Goal: Transaction & Acquisition: Book appointment/travel/reservation

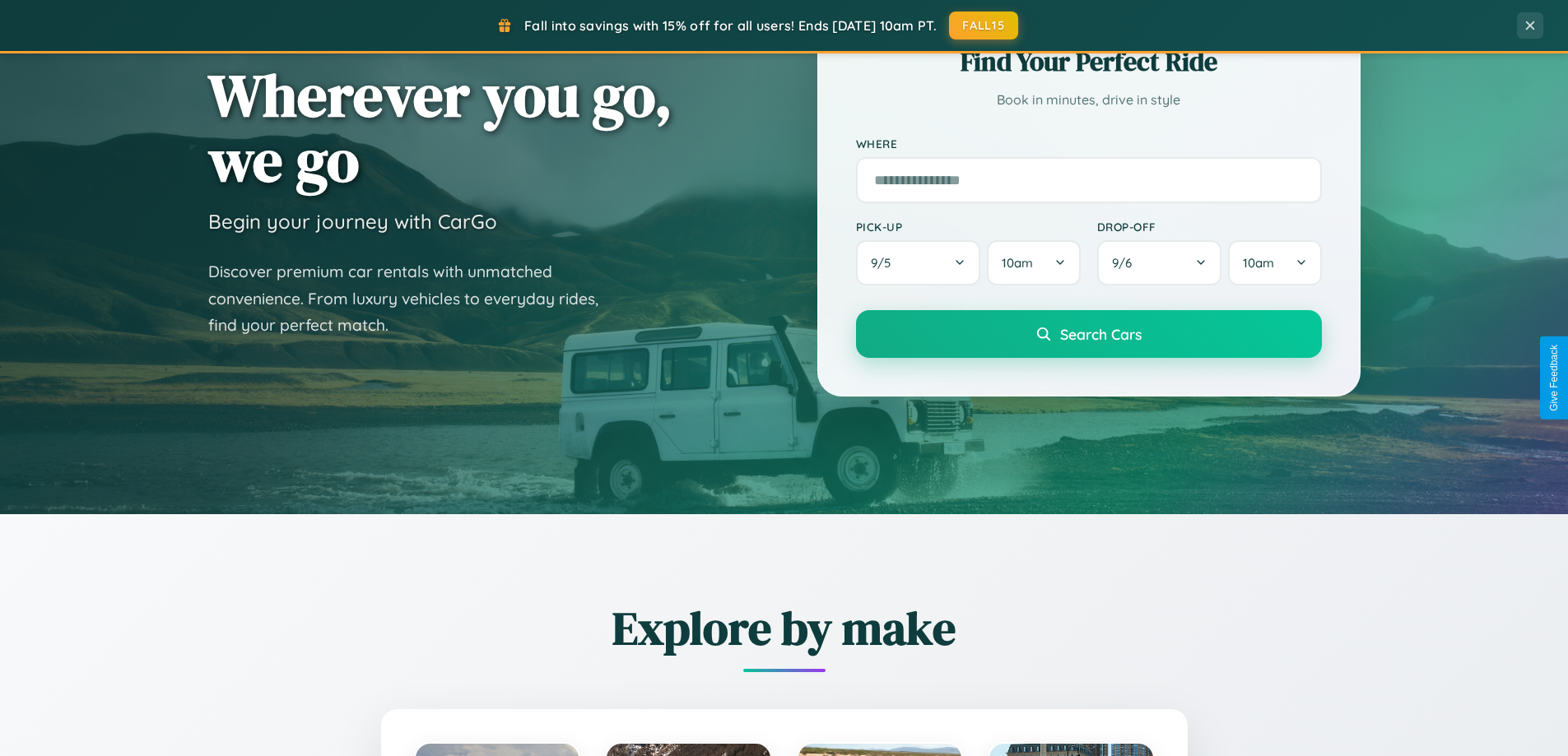
scroll to position [1132, 0]
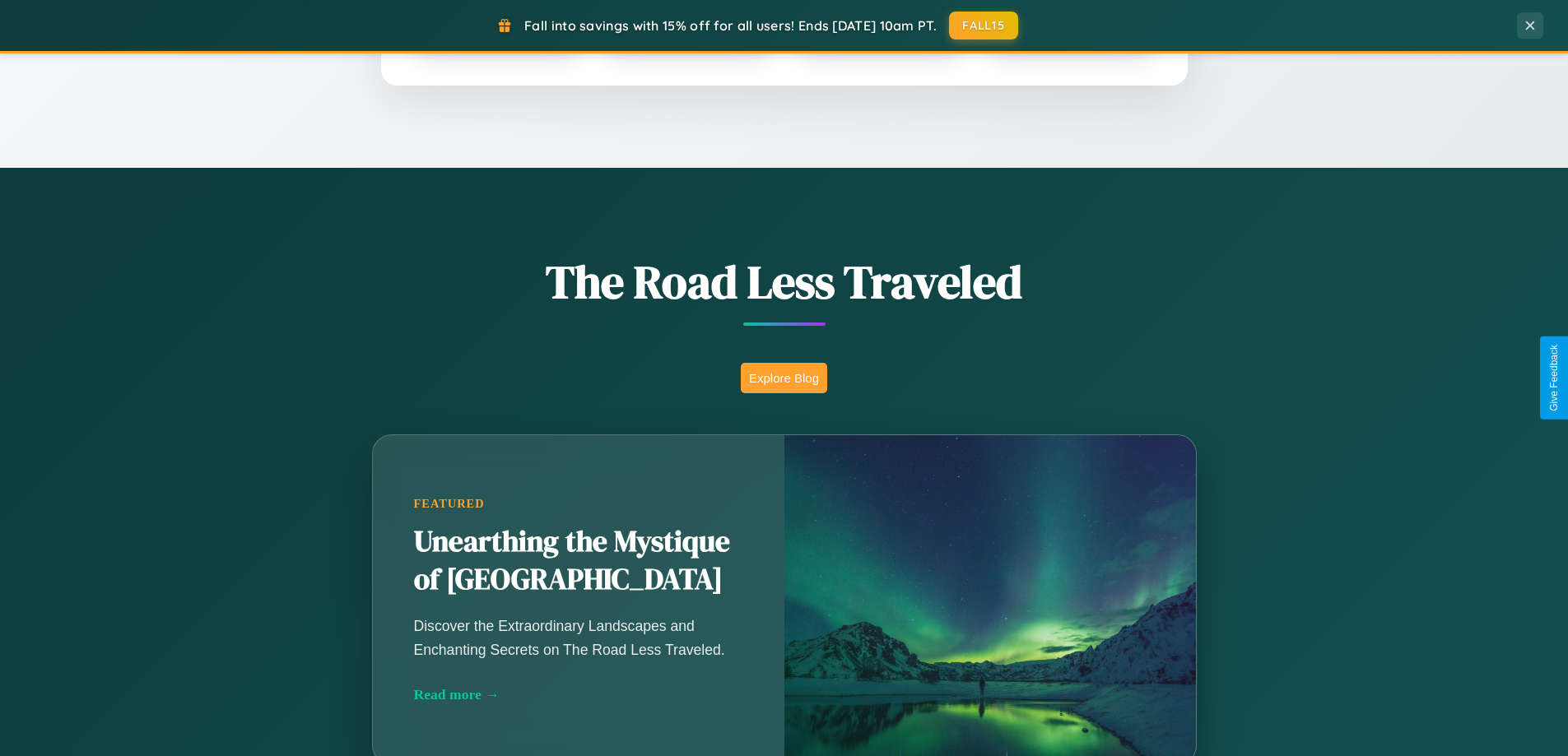
click at [783, 378] on button "Explore Blog" at bounding box center [784, 378] width 86 height 30
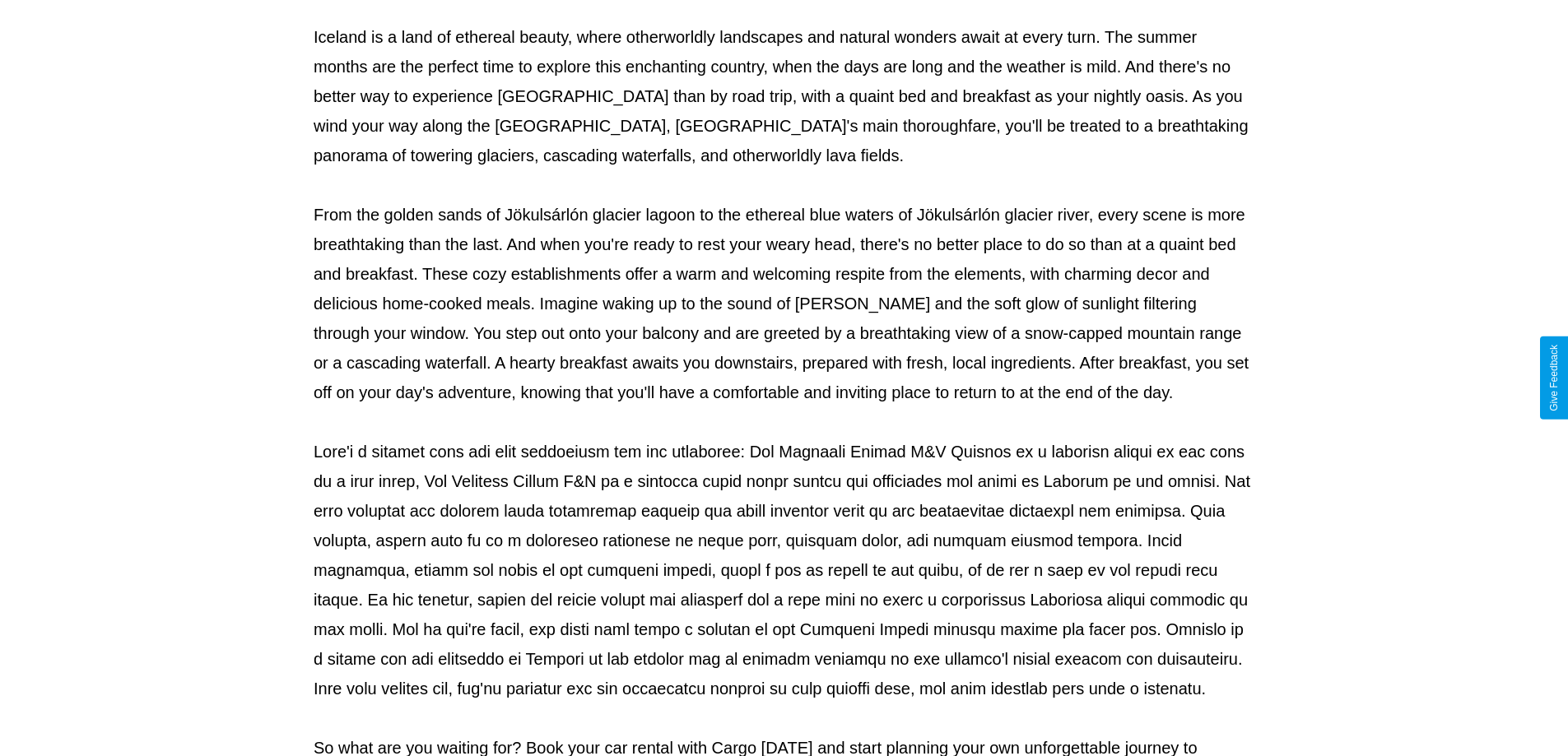
scroll to position [532, 0]
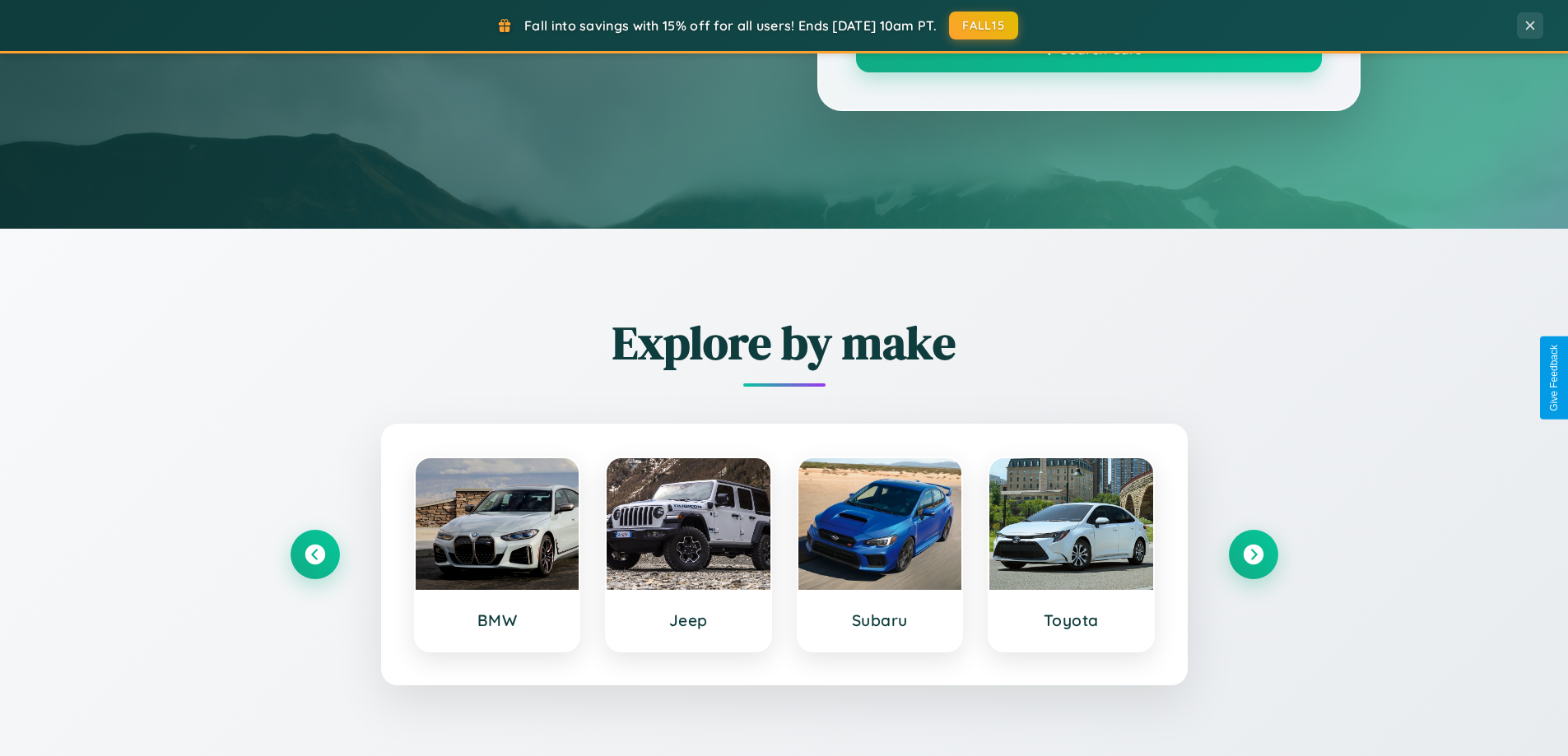
scroll to position [1132, 0]
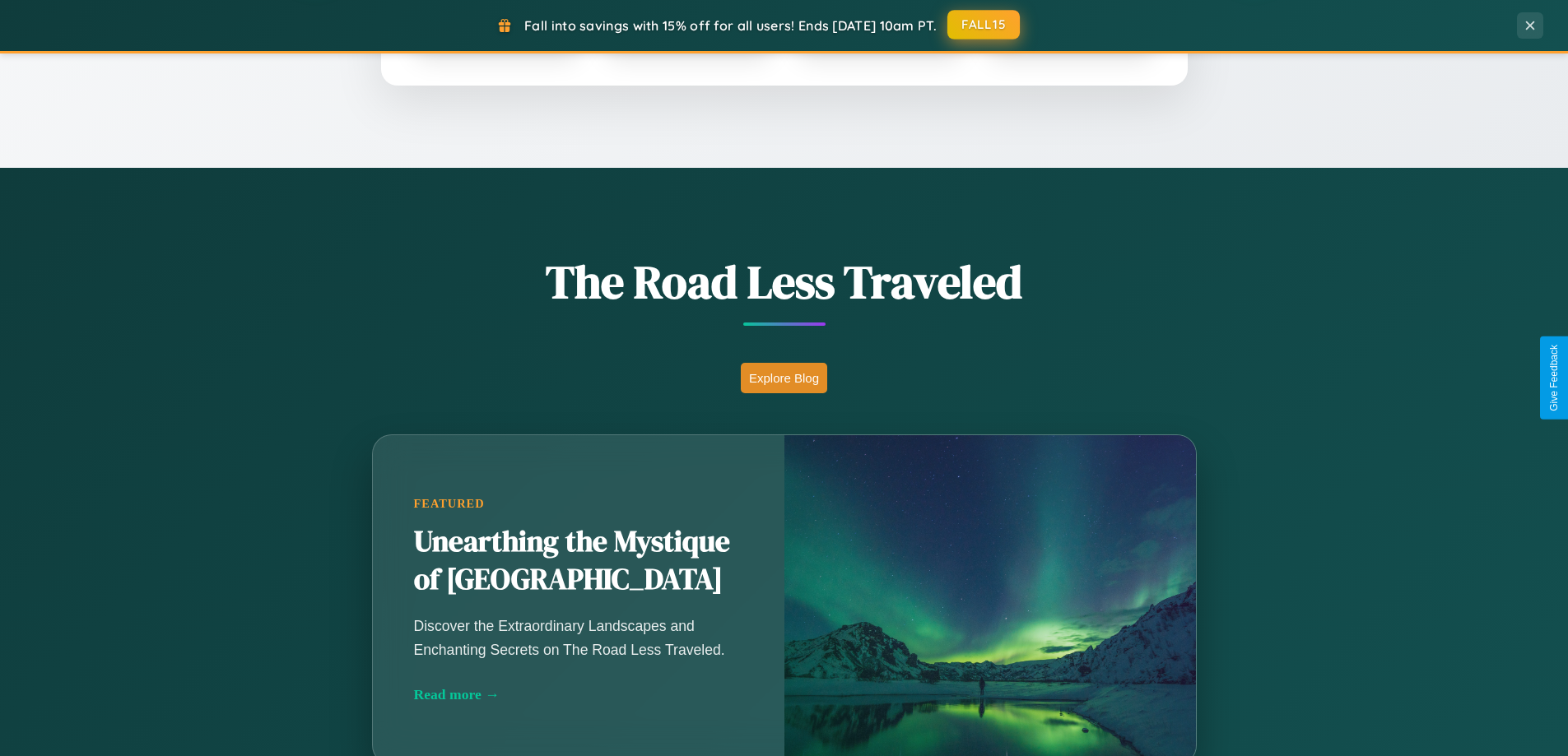
click at [985, 25] on button "FALL15" at bounding box center [984, 24] width 73 height 29
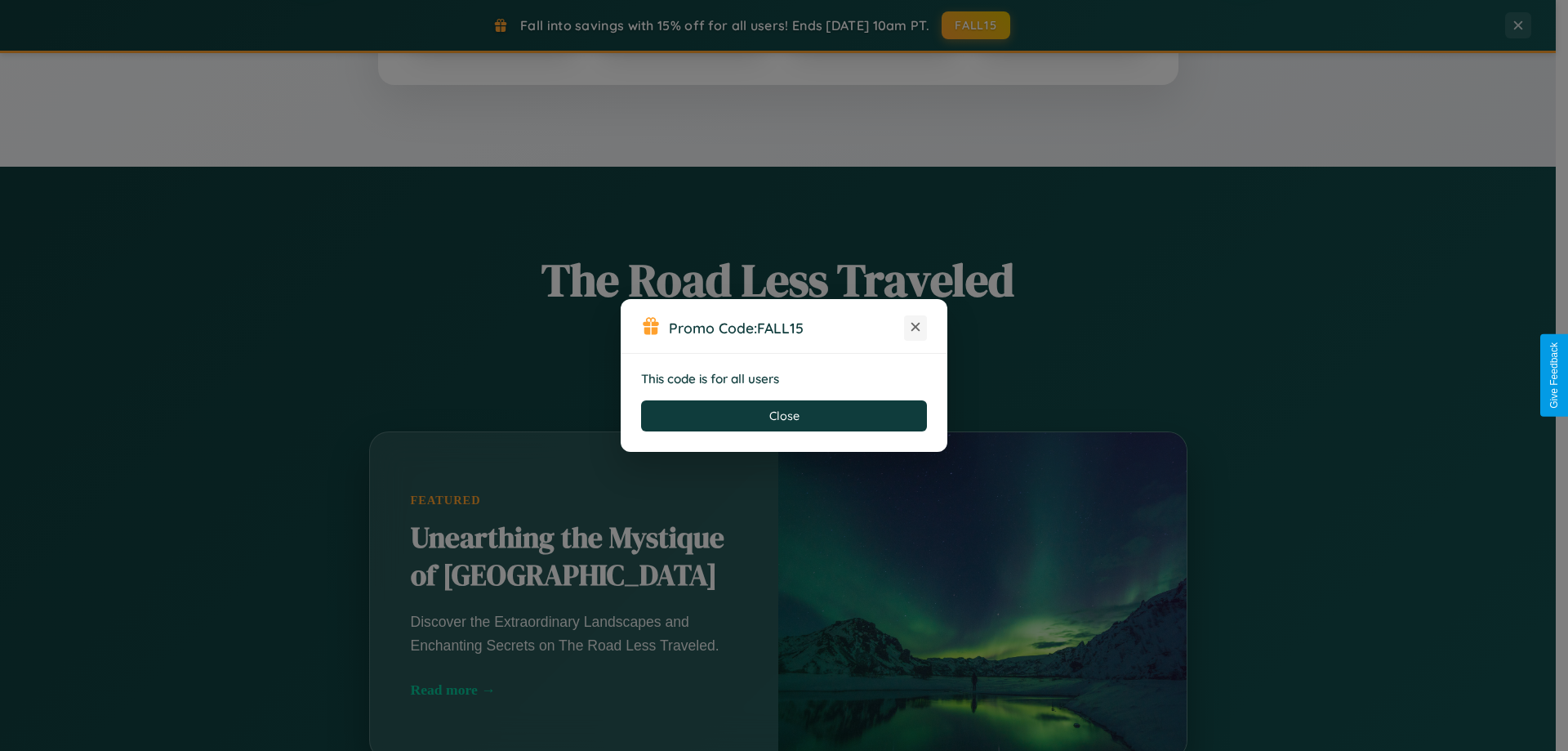
click at [915, 328] on icon at bounding box center [915, 326] width 16 height 16
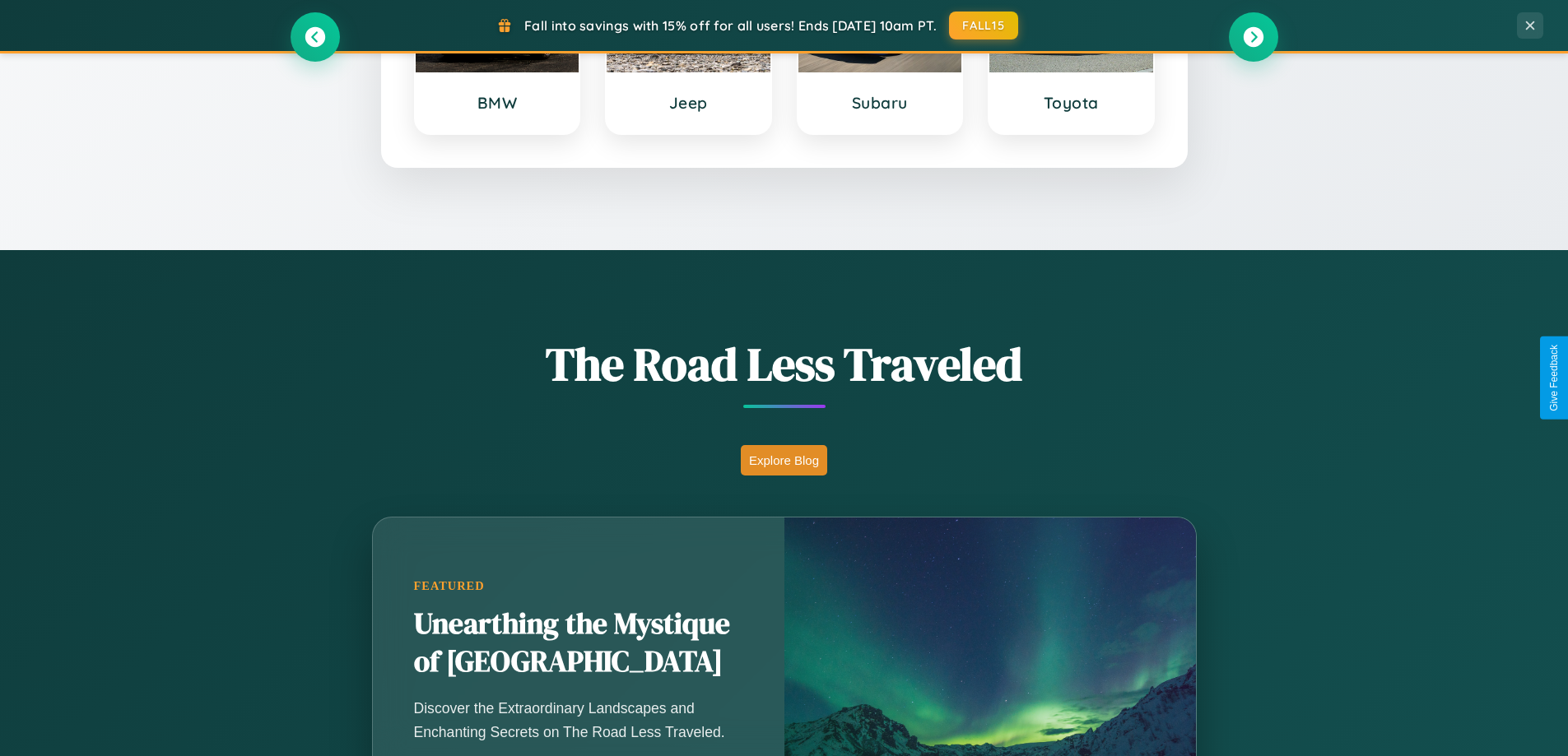
scroll to position [0, 0]
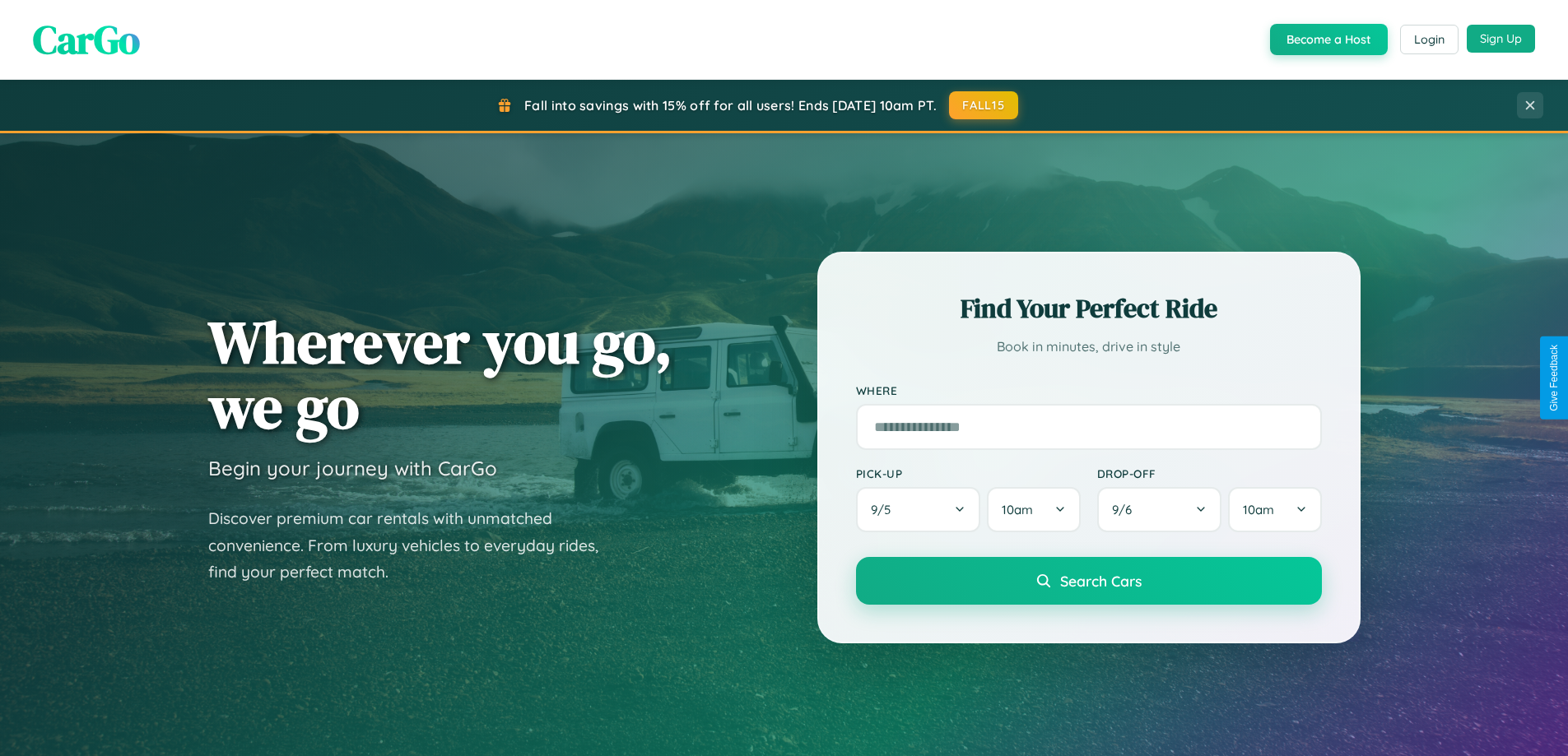
click at [1501, 40] on button "Sign Up" at bounding box center [1501, 39] width 68 height 28
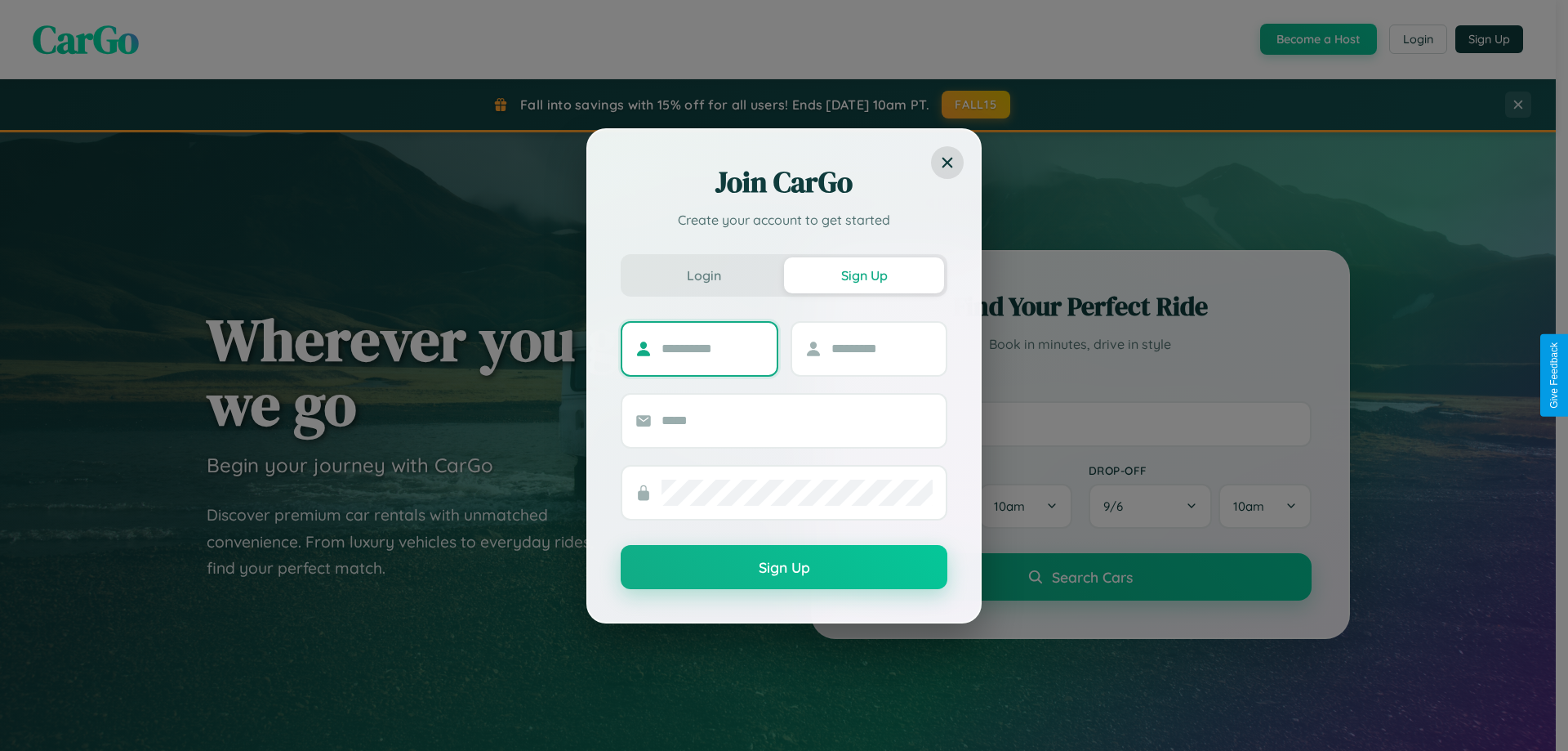
click at [712, 348] on input "text" at bounding box center [712, 348] width 102 height 26
type input "*****"
click at [881, 348] on input "text" at bounding box center [882, 348] width 102 height 26
type input "*****"
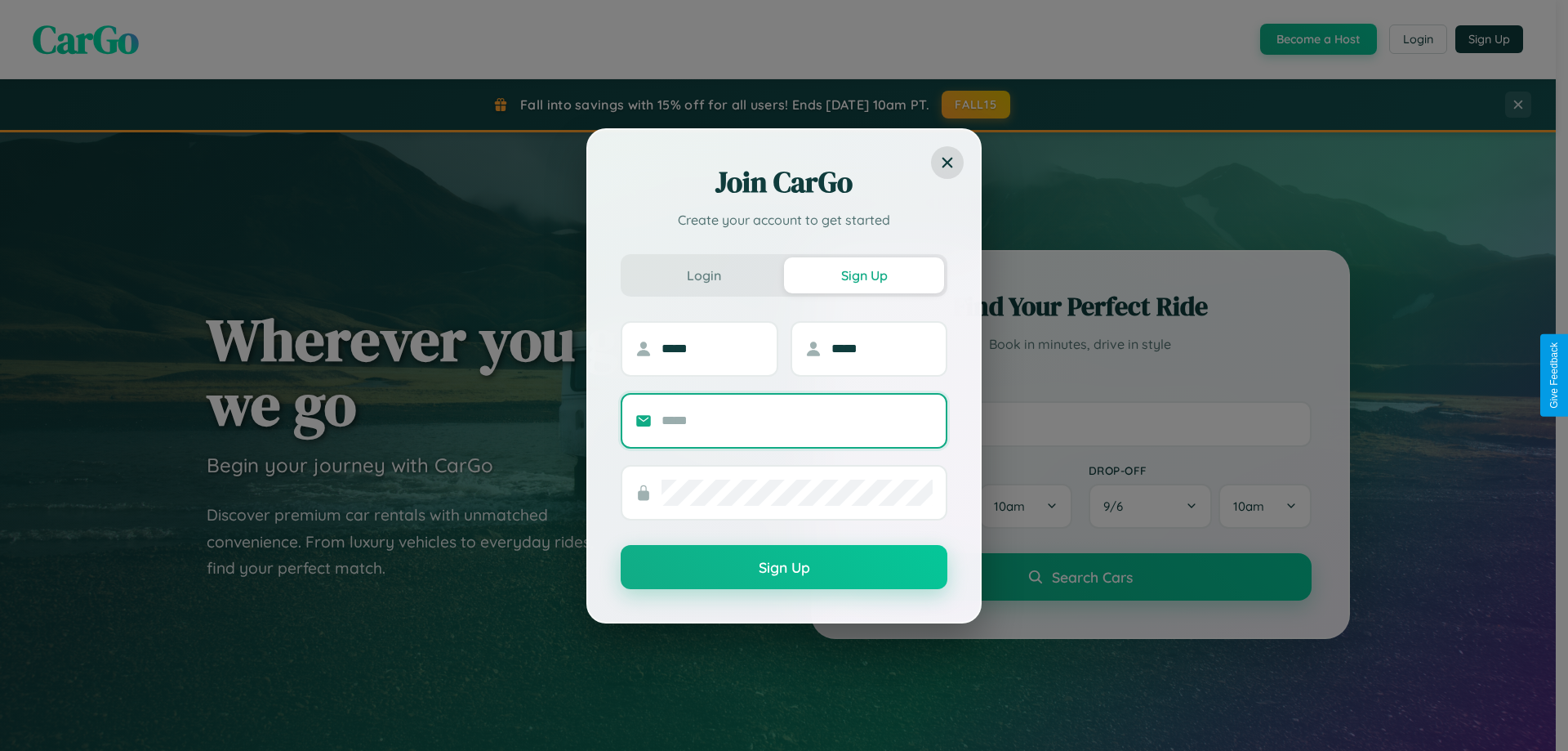
click at [797, 420] on input "text" at bounding box center [797, 421] width 271 height 26
type input "**********"
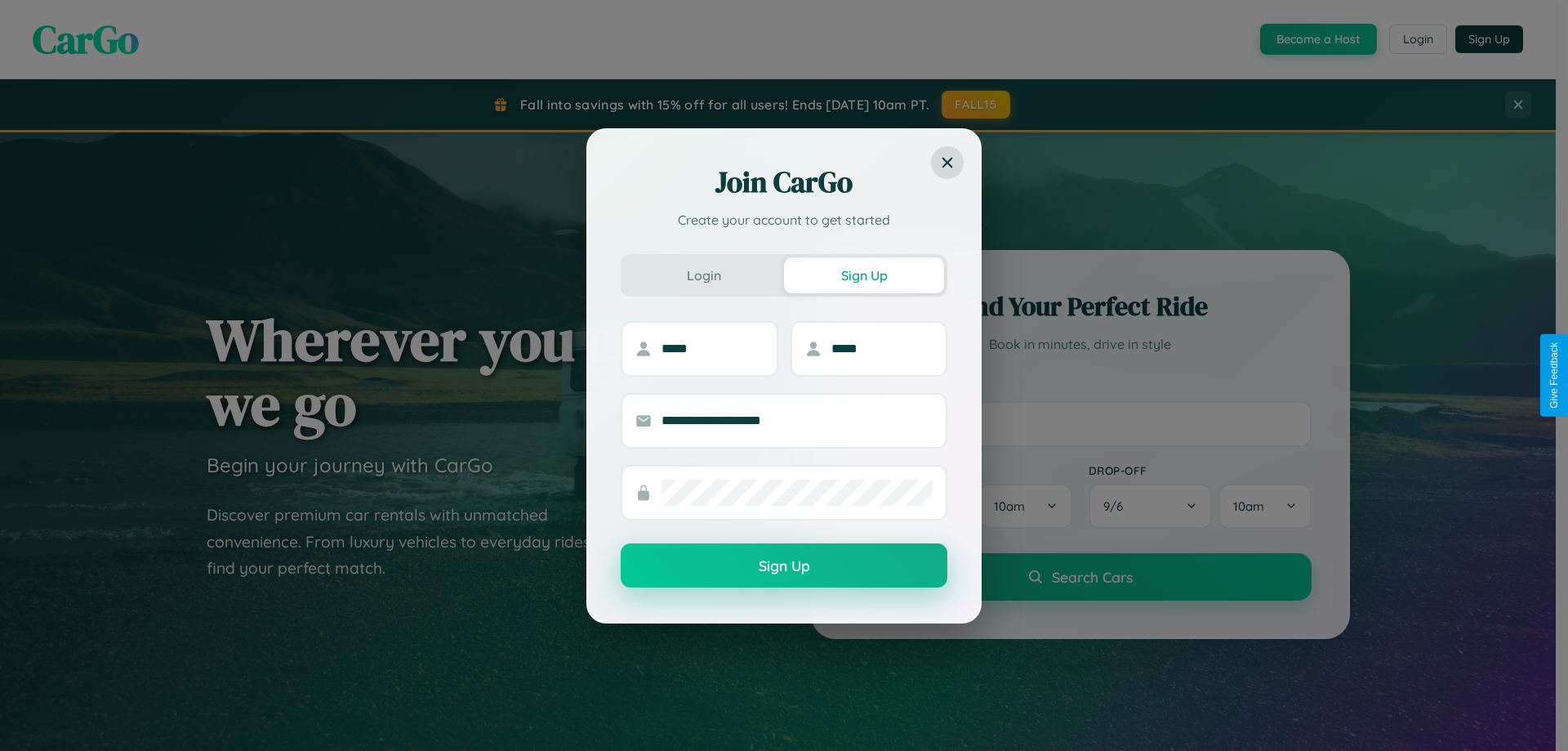
click at [784, 566] on button "Sign Up" at bounding box center [784, 565] width 327 height 44
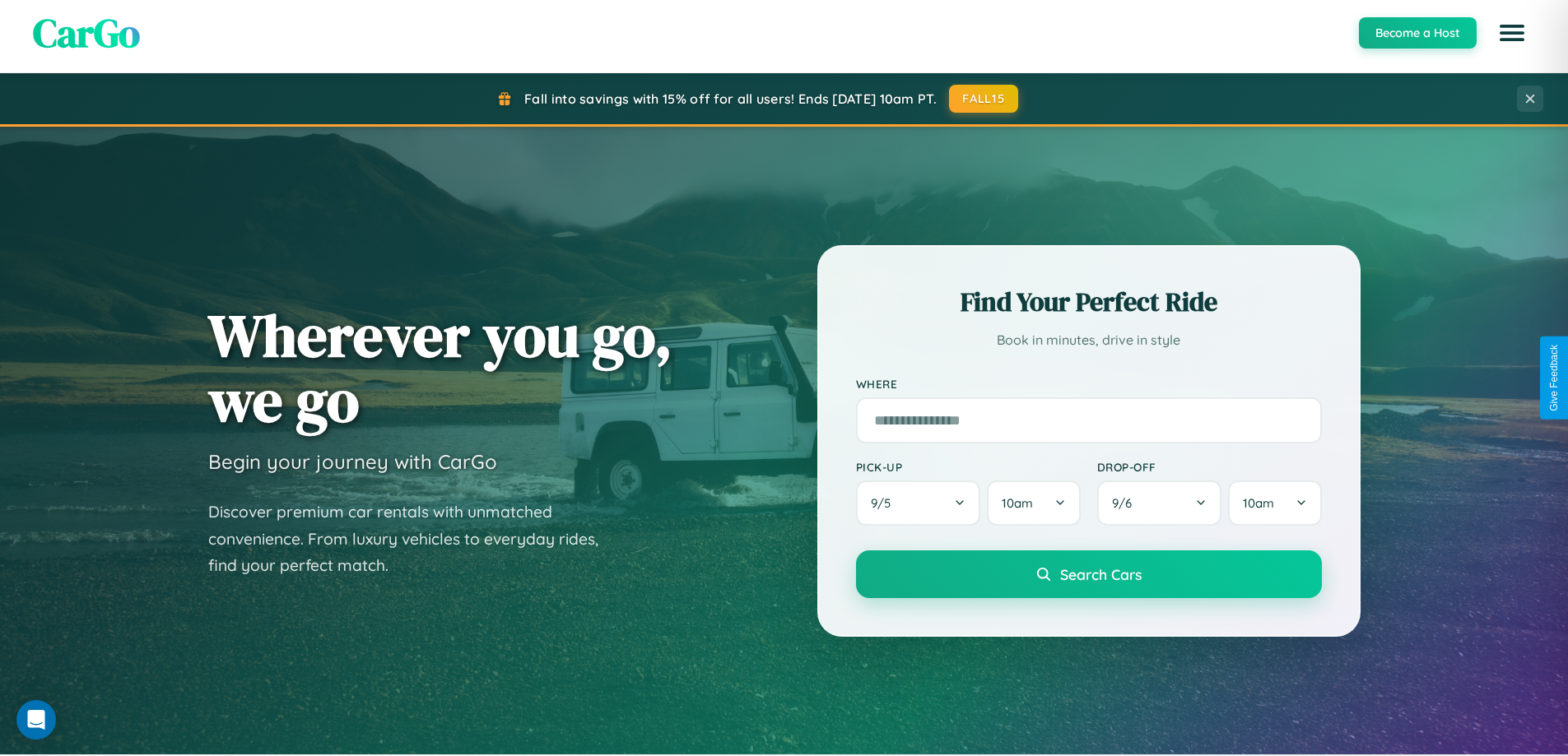
scroll to position [709, 0]
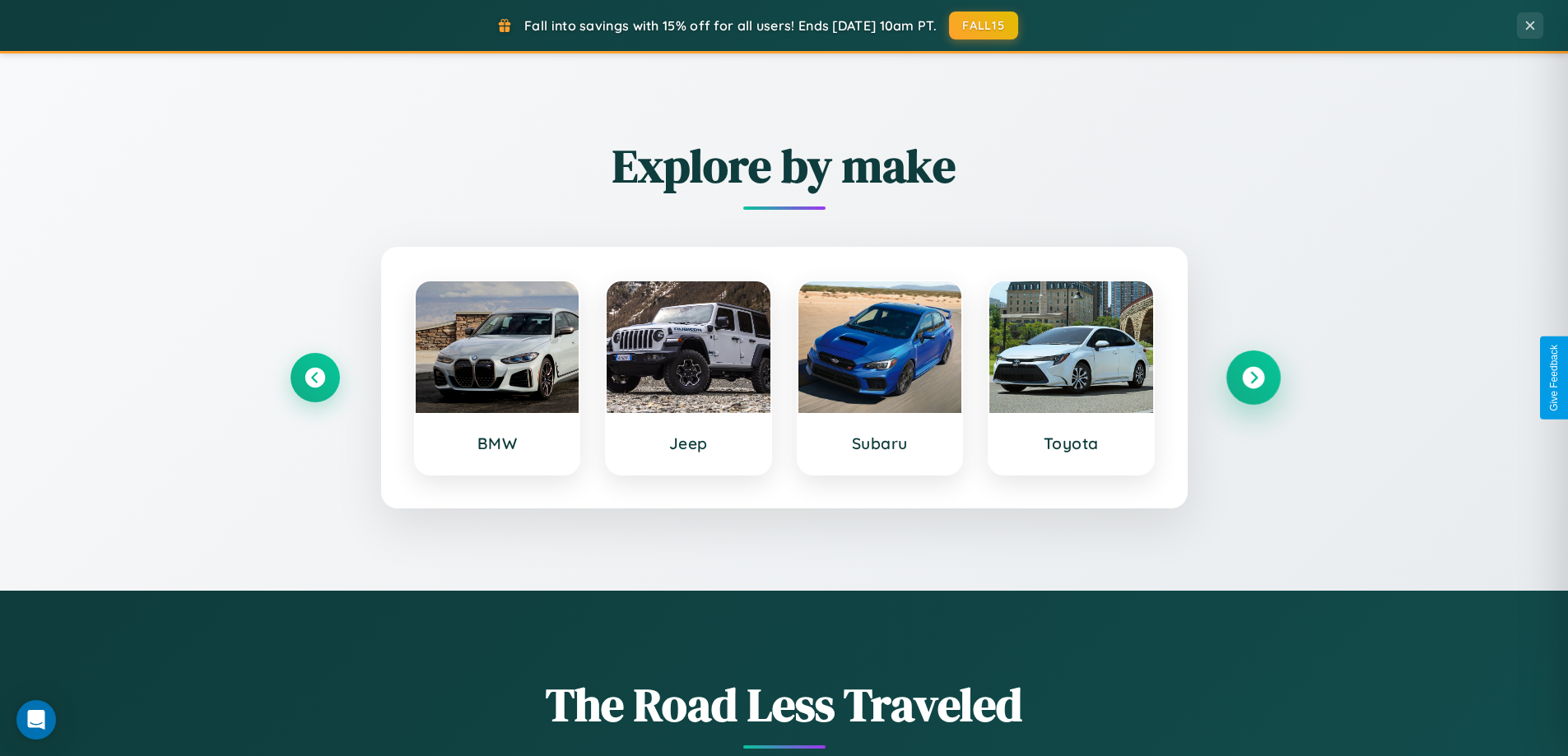
click at [1252, 378] on icon at bounding box center [1253, 378] width 22 height 22
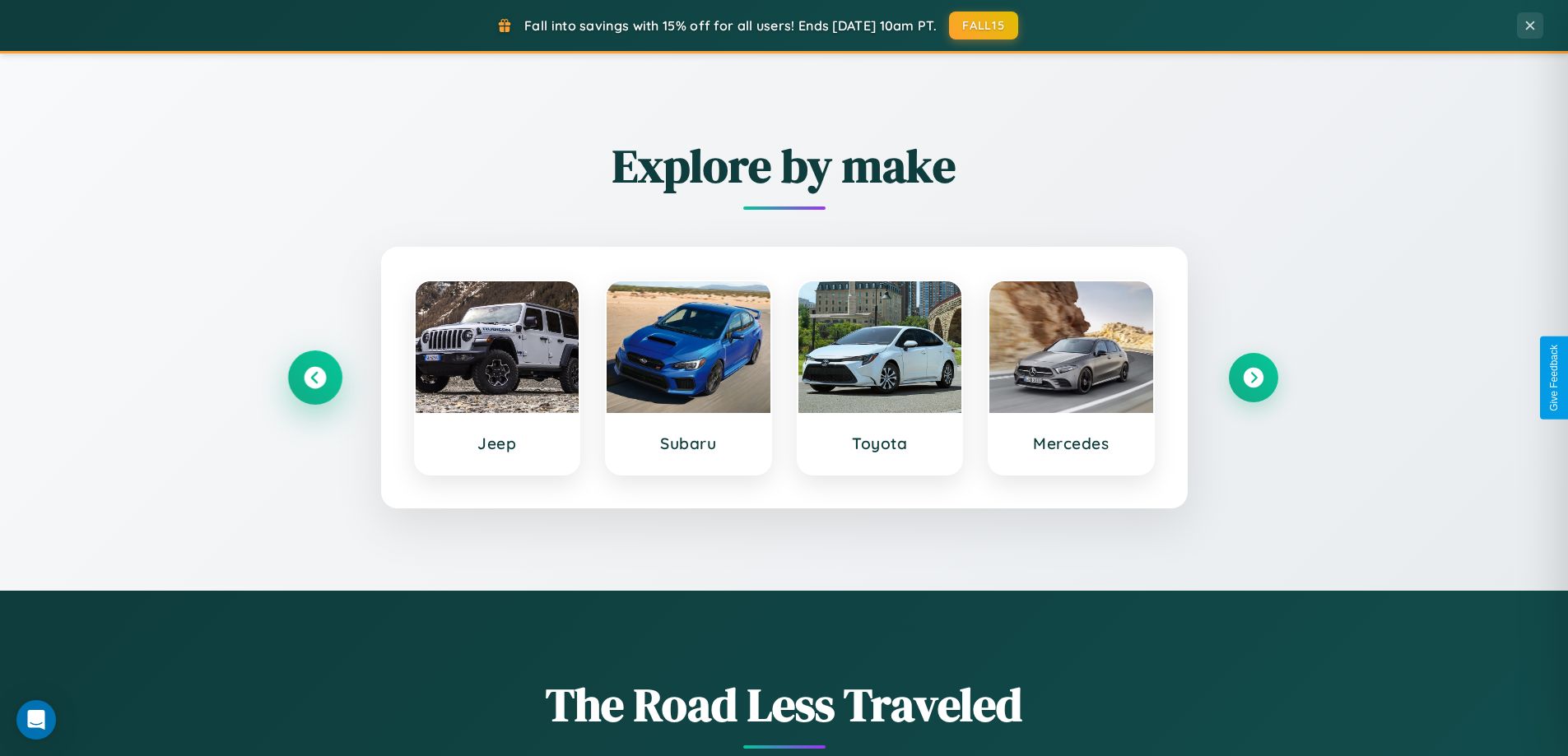
click at [315, 378] on icon at bounding box center [315, 378] width 22 height 22
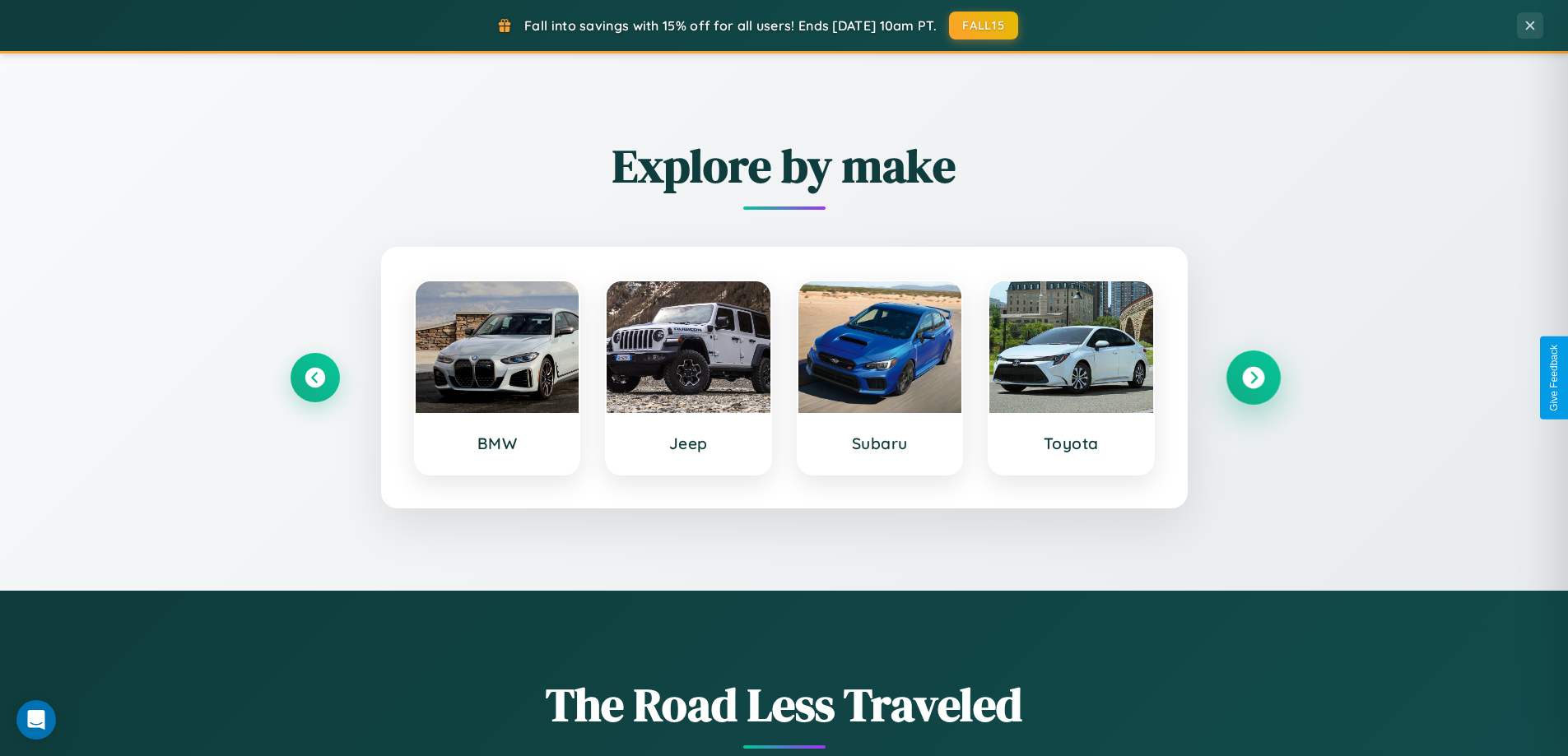
click at [1252, 378] on icon at bounding box center [1253, 378] width 22 height 22
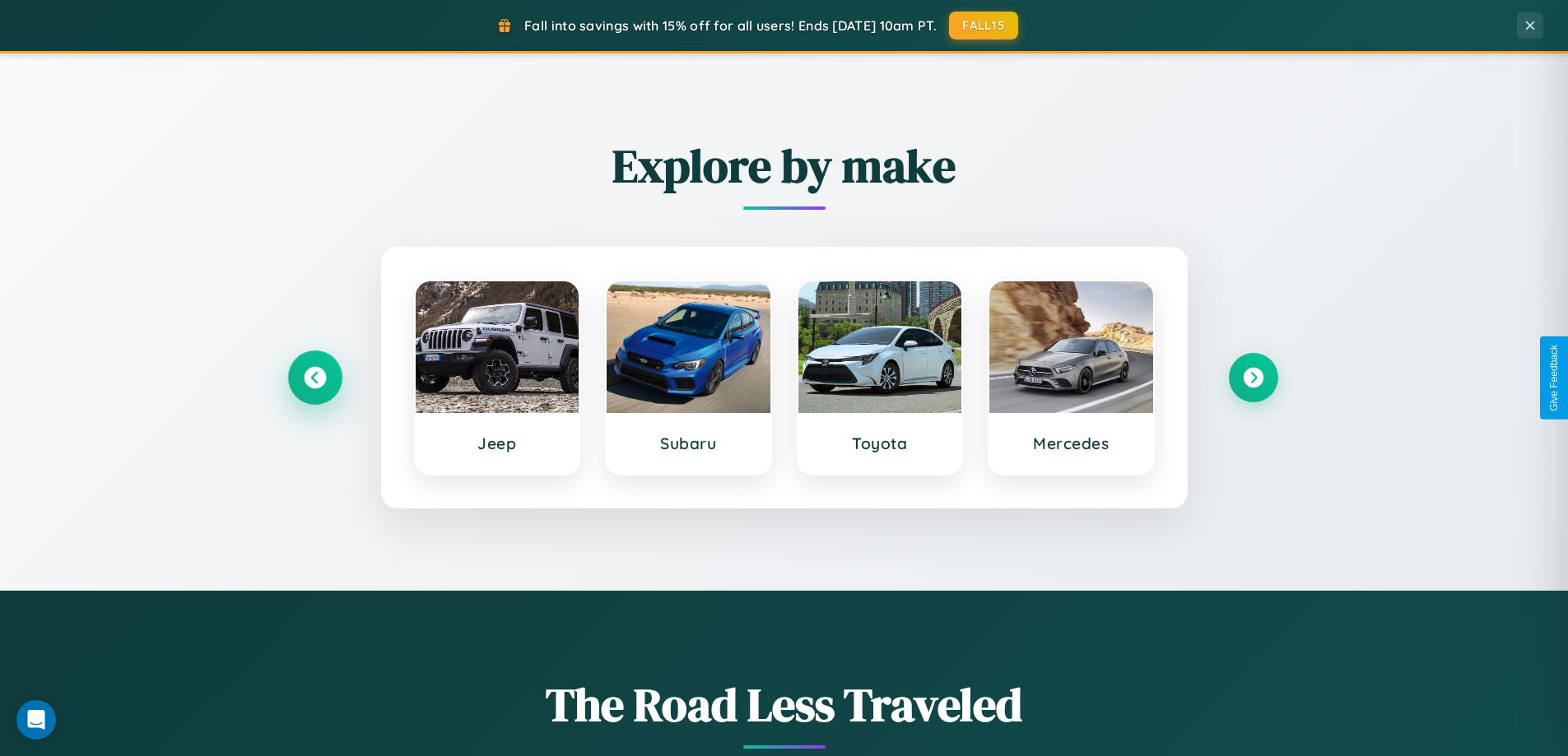
click at [315, 378] on icon at bounding box center [315, 378] width 22 height 22
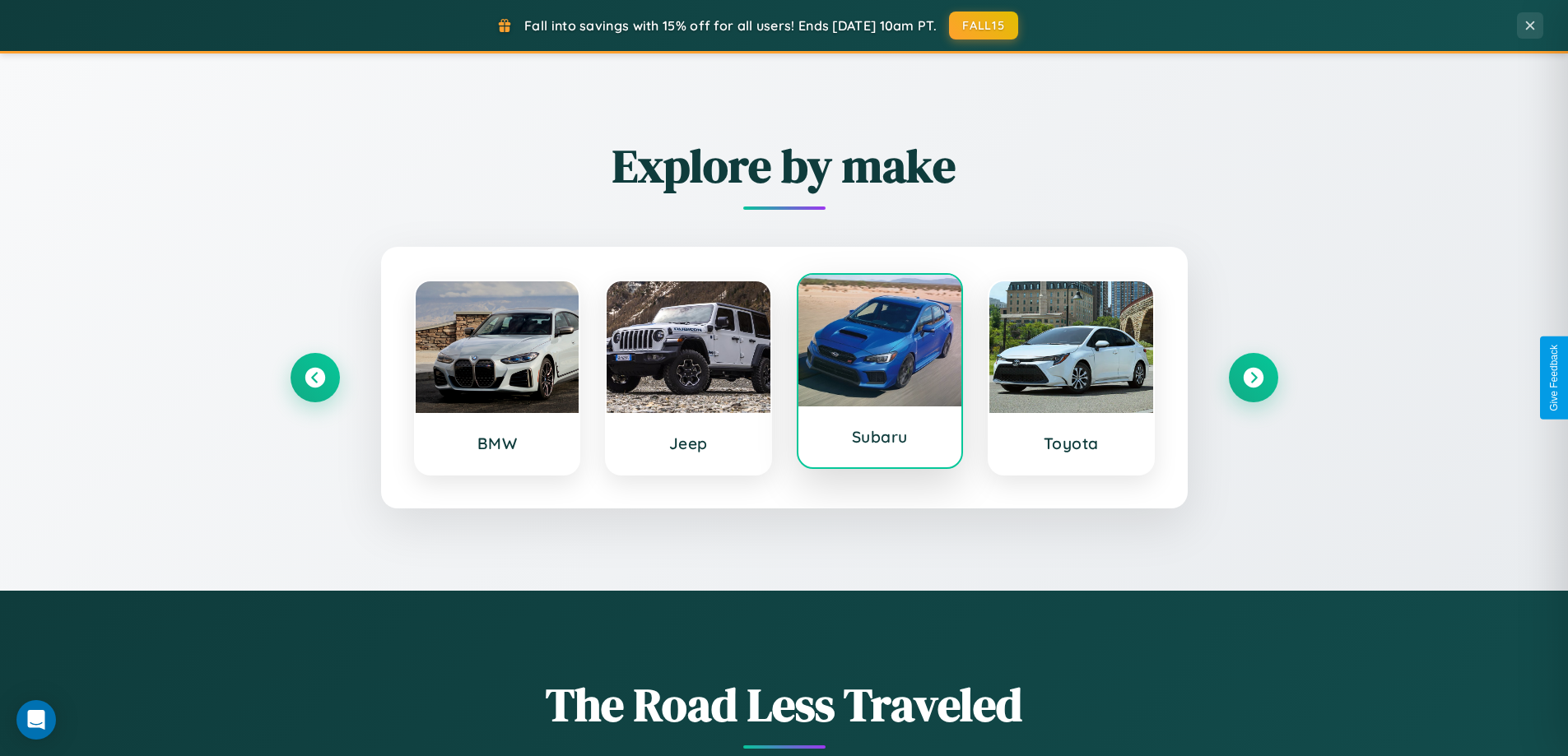
click at [879, 372] on div at bounding box center [879, 340] width 163 height 131
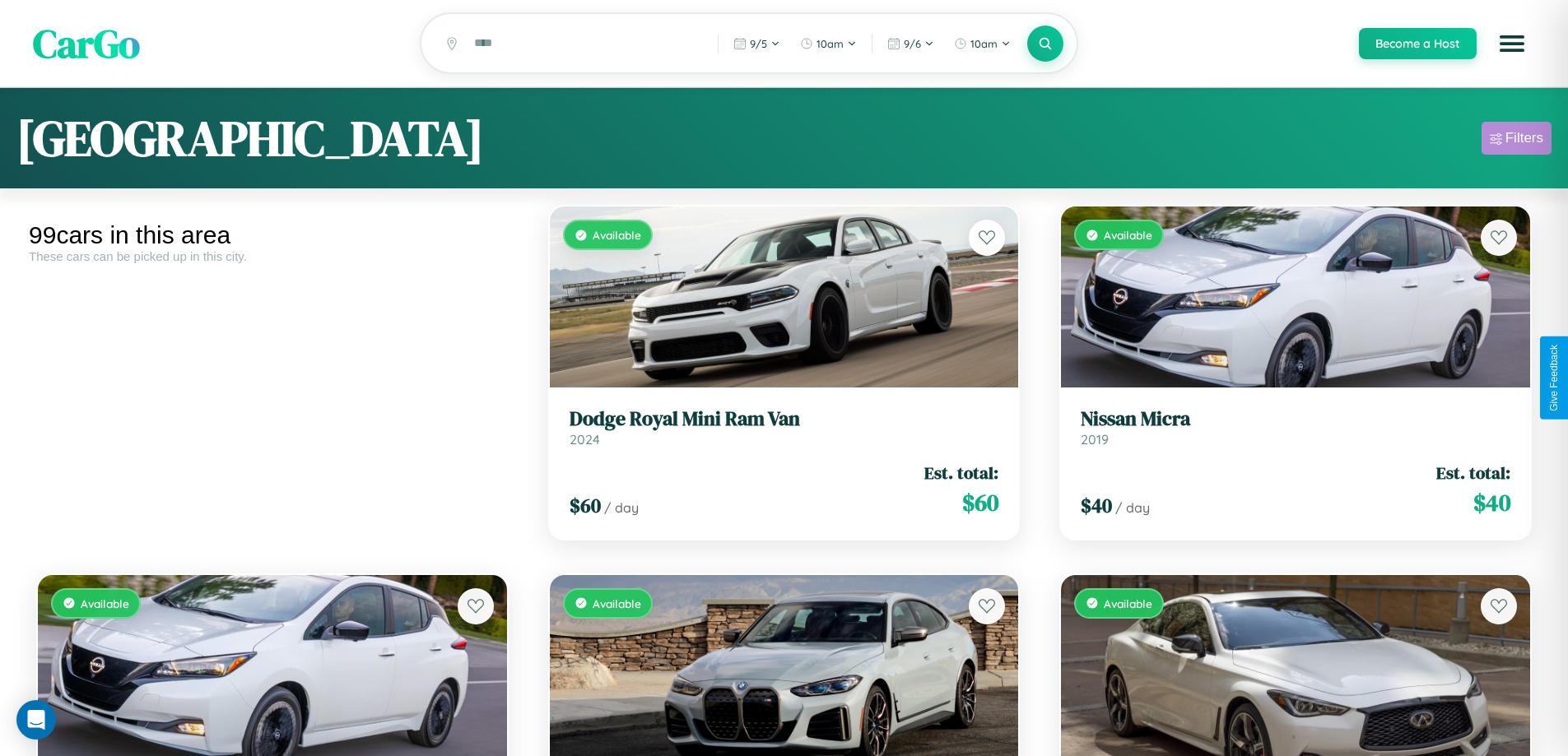
click at [1516, 141] on div "Filters" at bounding box center [1524, 137] width 38 height 16
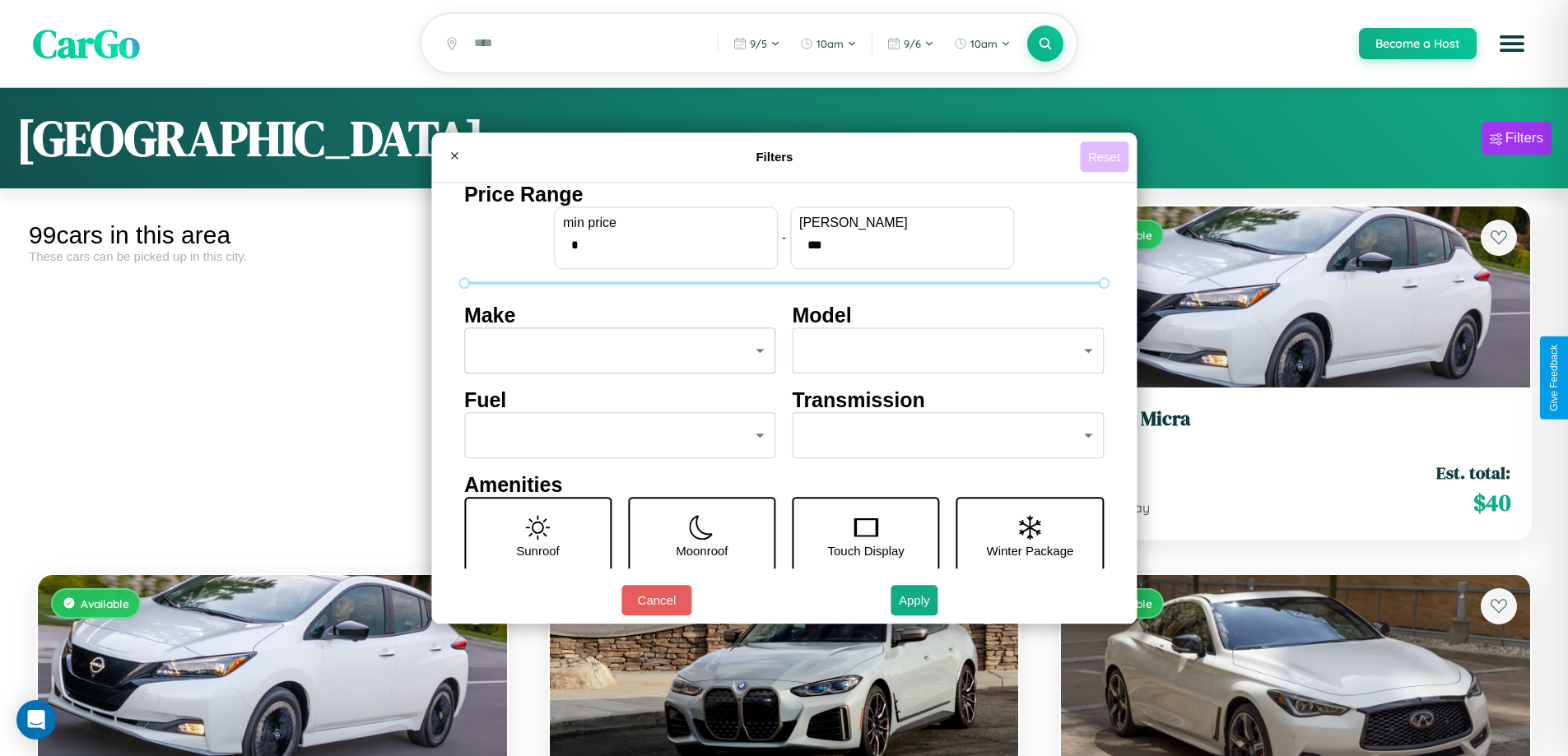
click at [1106, 156] on button "Reset" at bounding box center [1104, 156] width 48 height 30
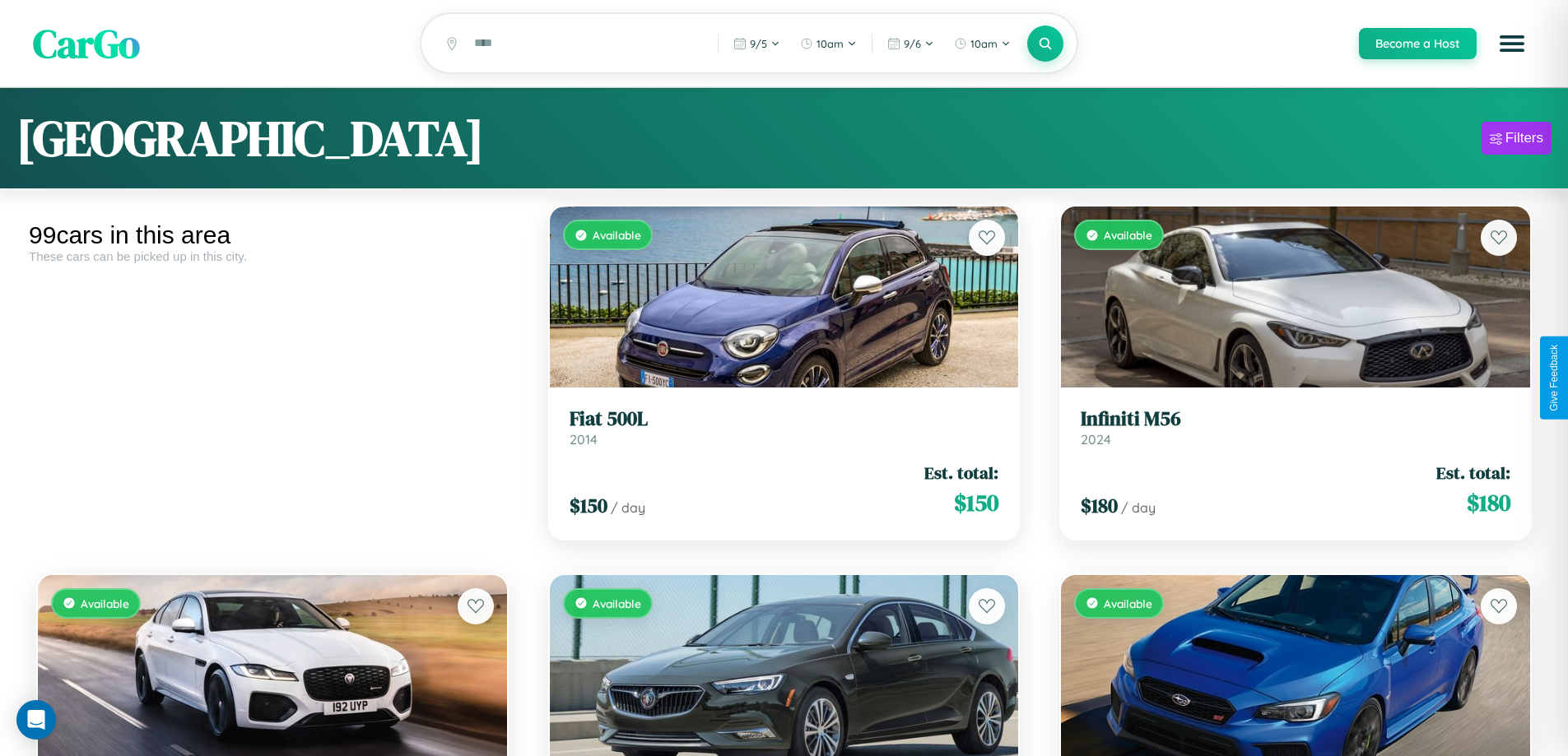
scroll to position [10913, 0]
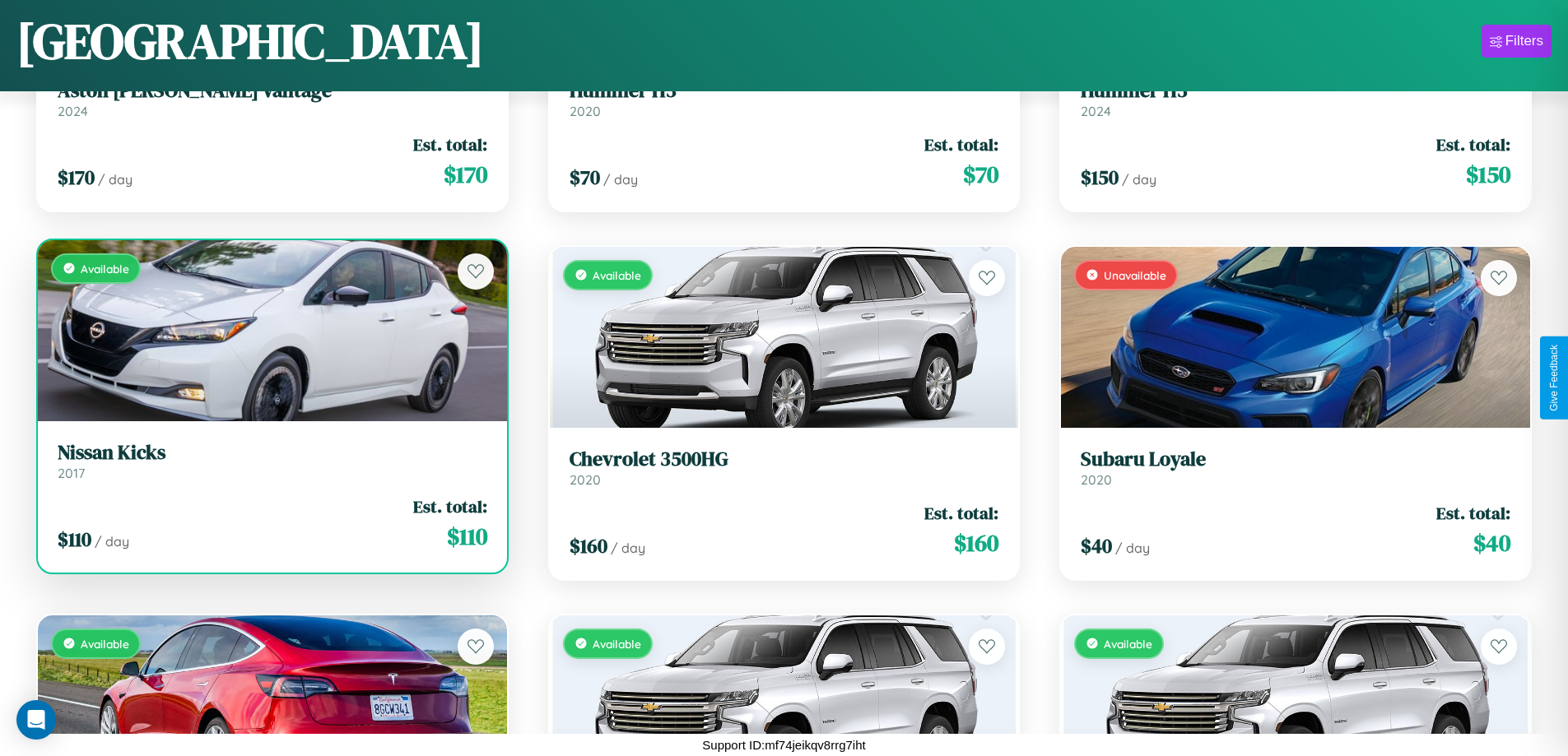
click at [270, 467] on link "Nissan Kicks 2017" at bounding box center [272, 461] width 430 height 41
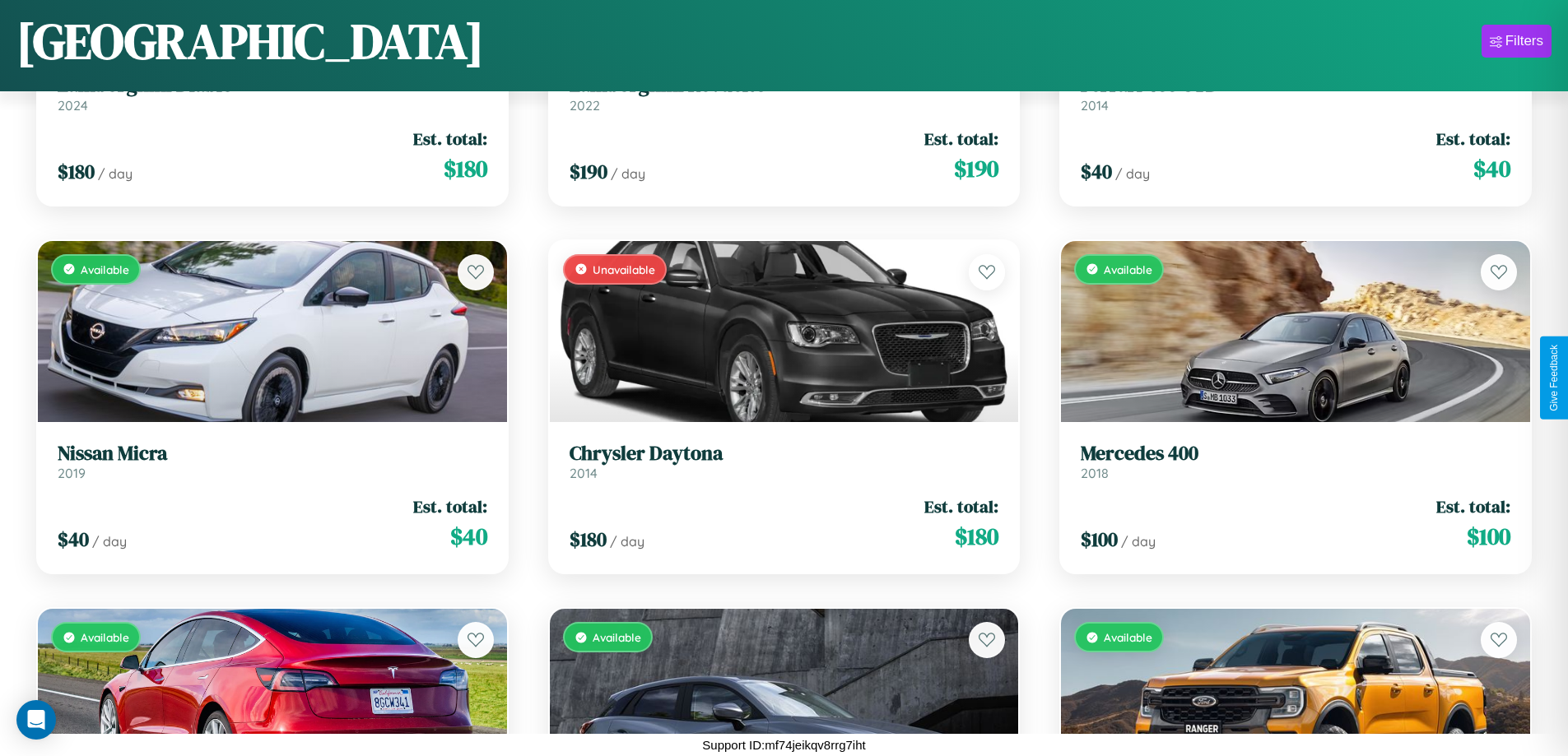
scroll to position [2073, 0]
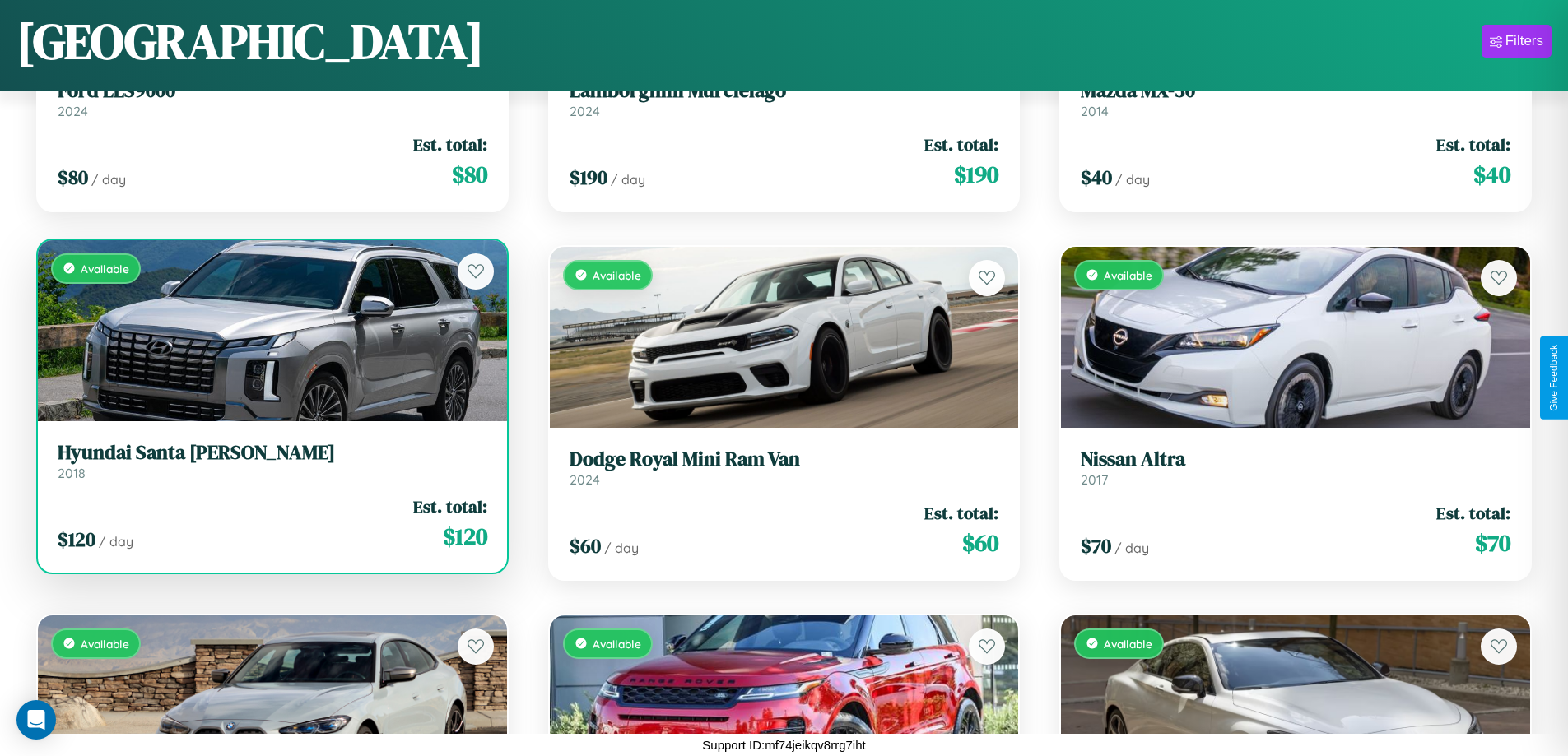
click at [270, 467] on link "Hyundai Santa [PERSON_NAME] 2018" at bounding box center [272, 461] width 430 height 41
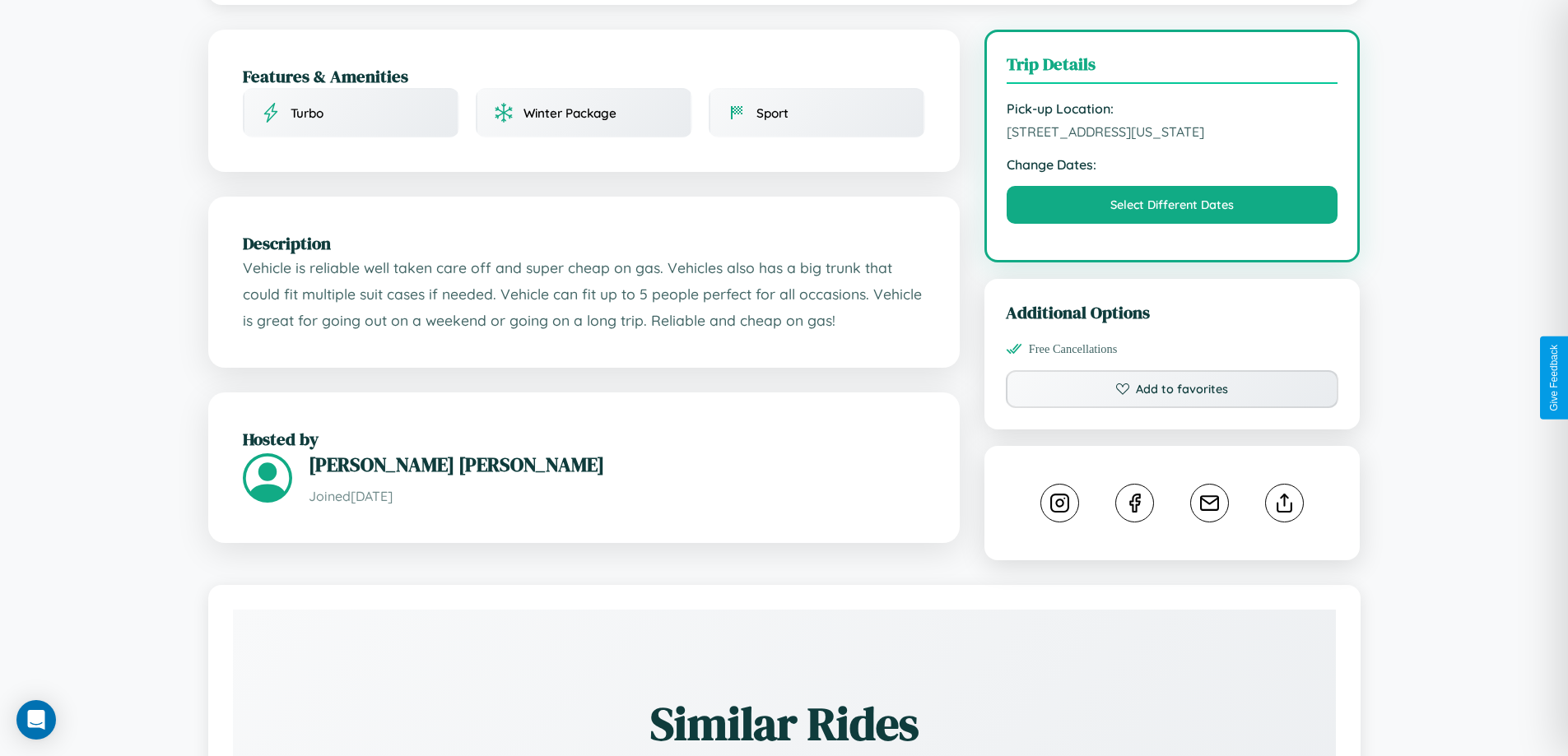
scroll to position [443, 0]
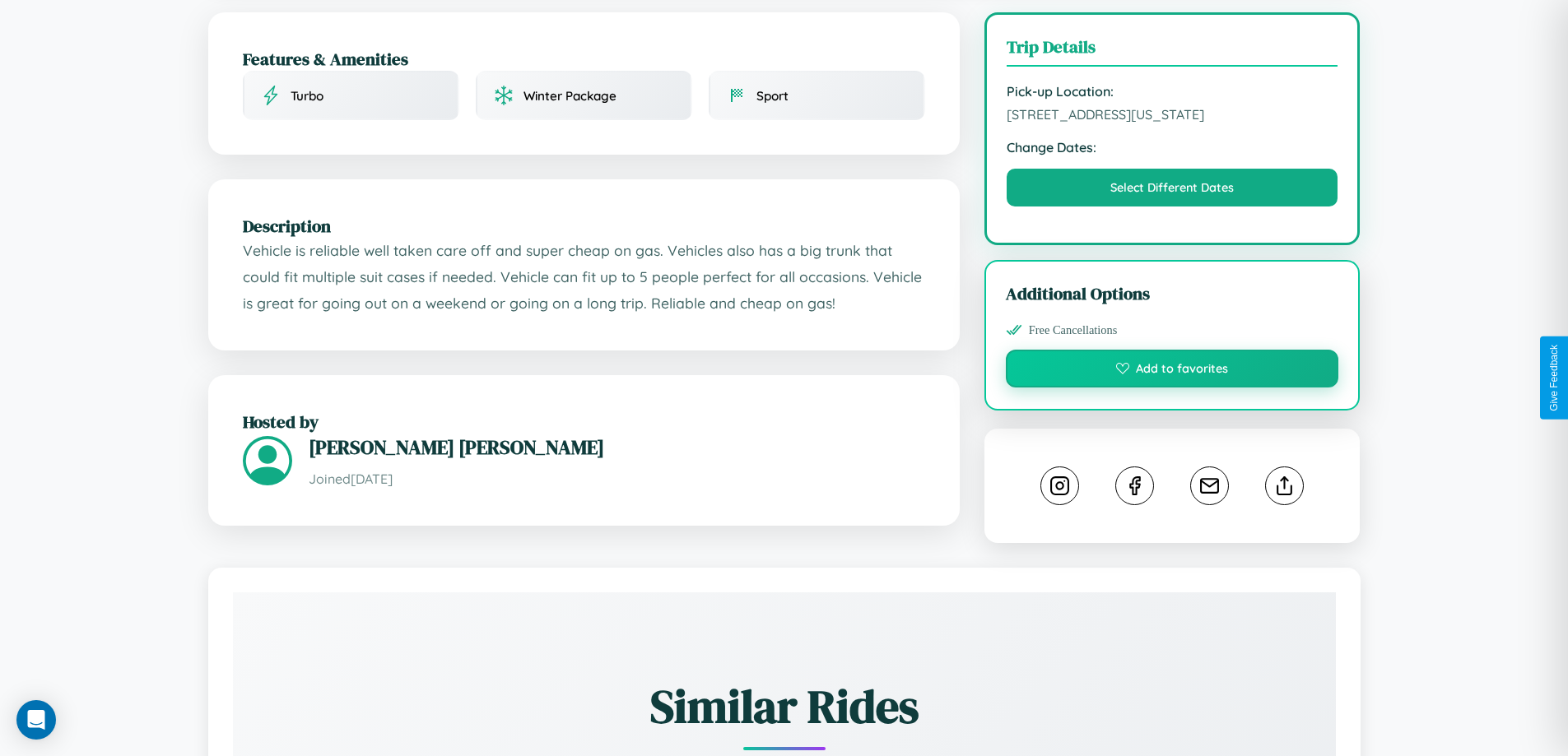
click at [1172, 377] on button "Add to favorites" at bounding box center [1172, 369] width 334 height 38
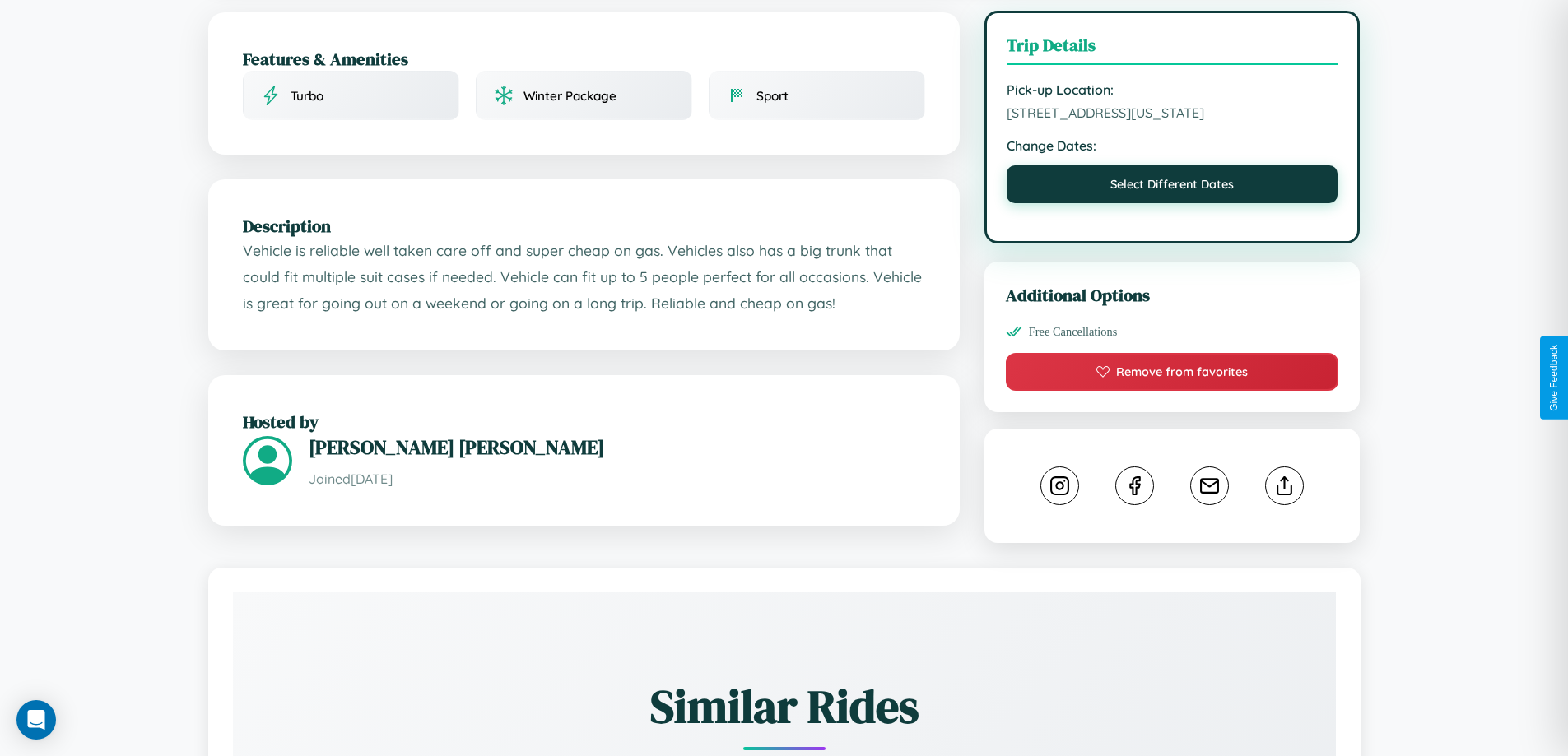
click at [1172, 190] on button "Select Different Dates" at bounding box center [1172, 184] width 332 height 38
select select "*"
select select "****"
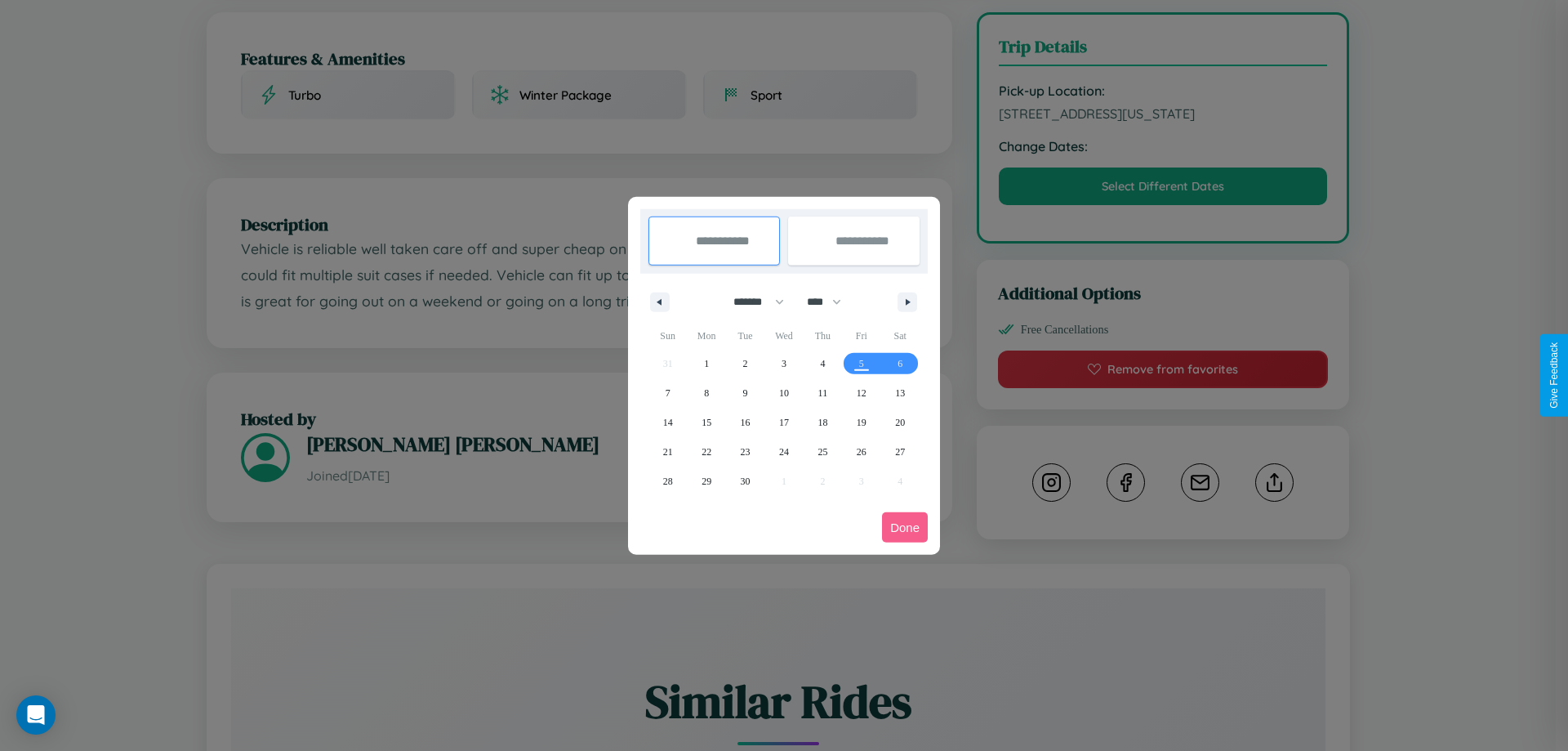
drag, startPoint x: 751, startPoint y: 301, endPoint x: 784, endPoint y: 328, distance: 42.6
click at [751, 301] on select "******* ******** ***** ***** *** **** **** ****** ********* ******* ******** **…" at bounding box center [756, 301] width 69 height 27
click at [900, 421] on span "20" at bounding box center [899, 422] width 9 height 29
type input "**********"
click at [823, 451] on span "25" at bounding box center [822, 451] width 9 height 29
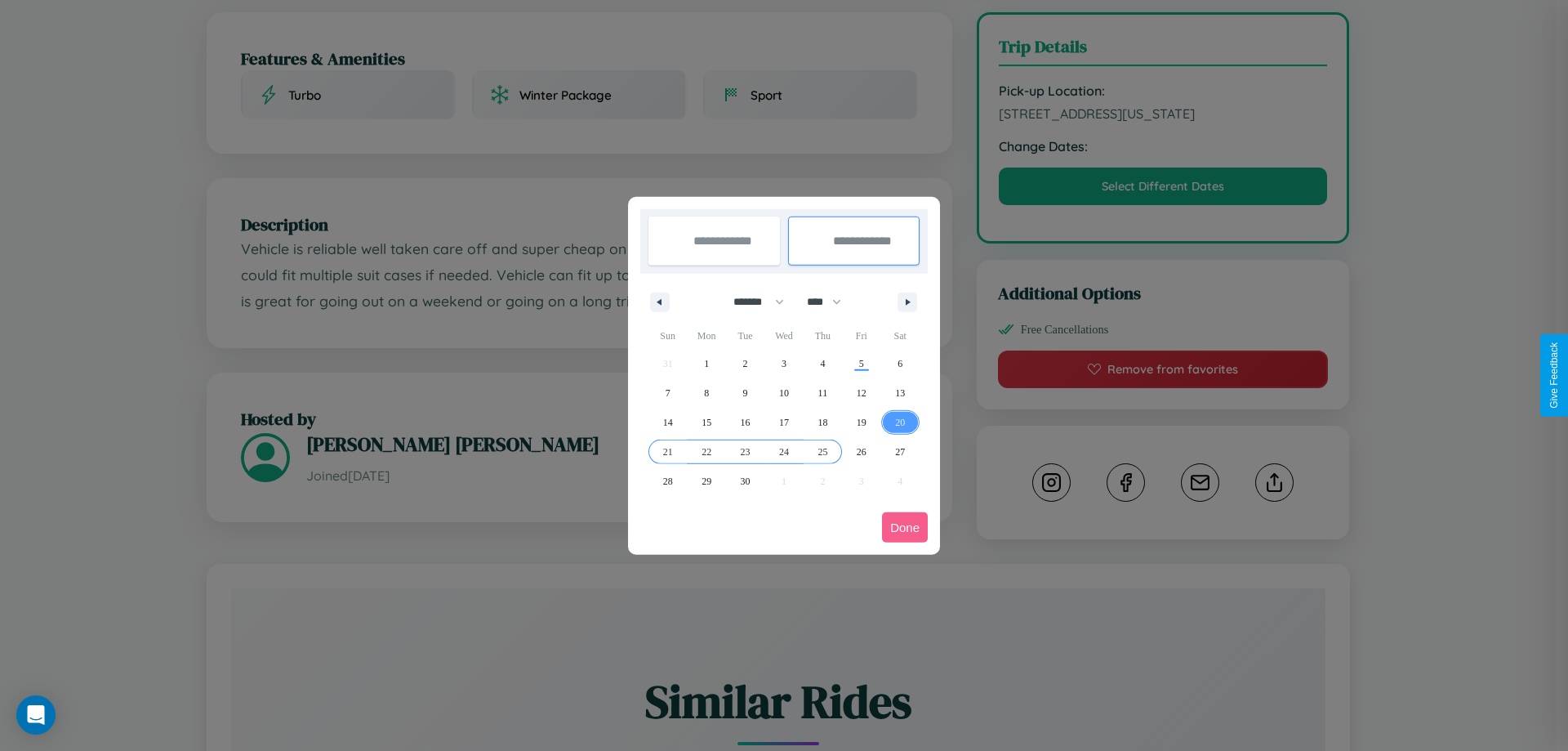
type input "**********"
click at [905, 527] on button "Done" at bounding box center [904, 527] width 45 height 30
